Goal: Navigation & Orientation: Go to known website

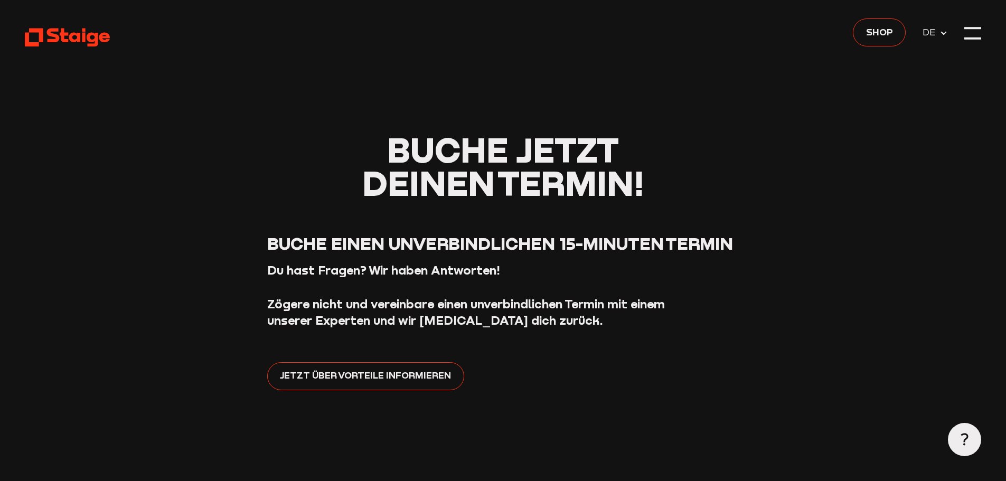
click at [87, 40] on icon at bounding box center [67, 37] width 85 height 21
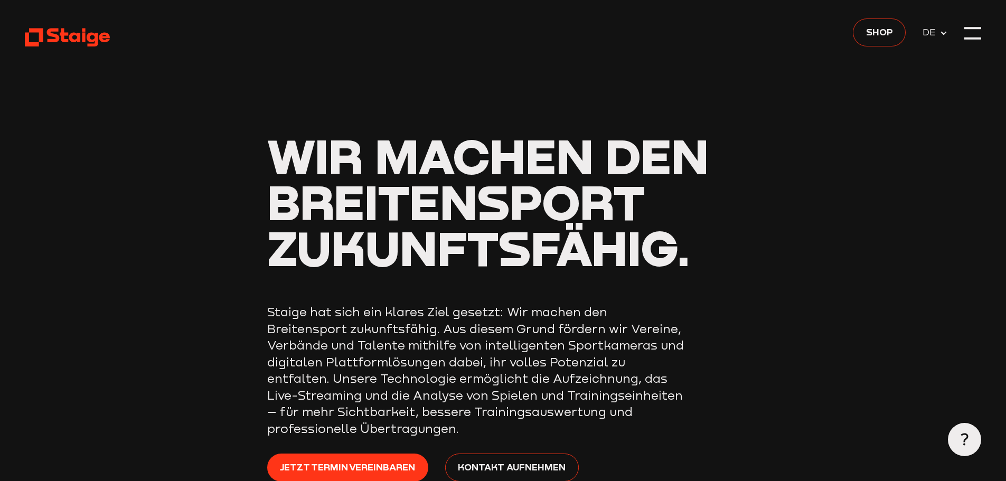
click at [857, 33] on link "Shop" at bounding box center [879, 32] width 53 height 28
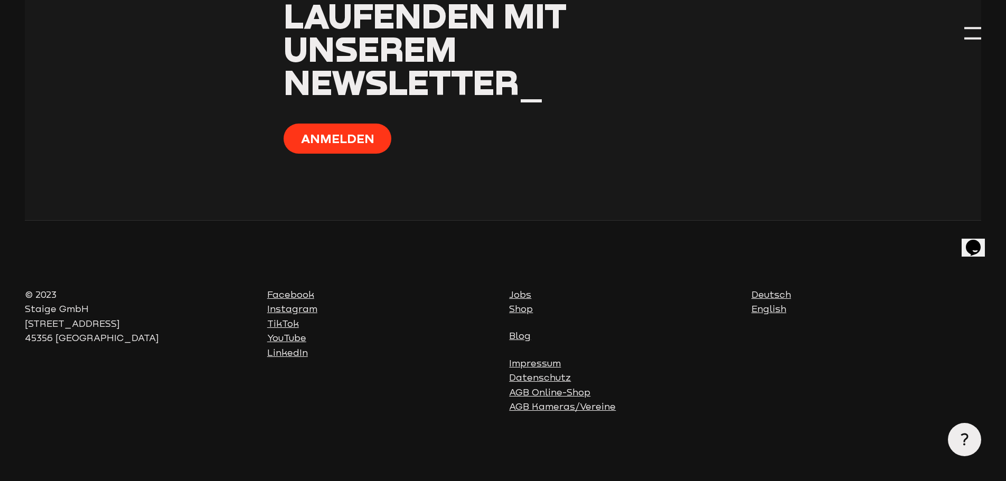
scroll to position [4305, 0]
